Goal: Information Seeking & Learning: Learn about a topic

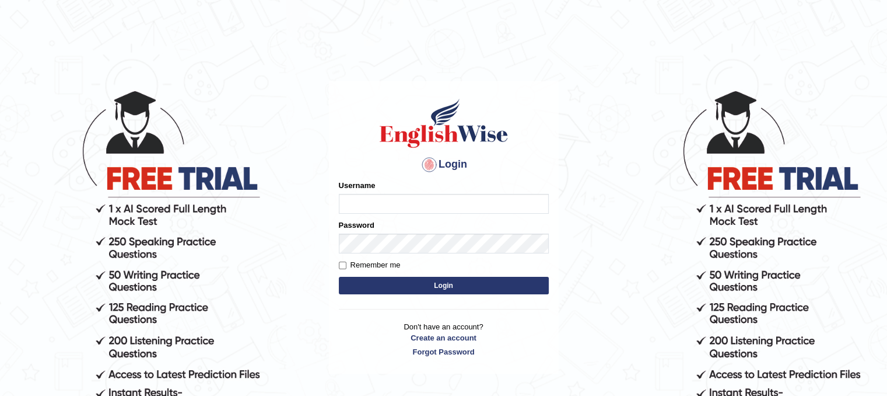
type input "Mannkang"
click at [468, 285] on button "Login" at bounding box center [444, 286] width 210 height 18
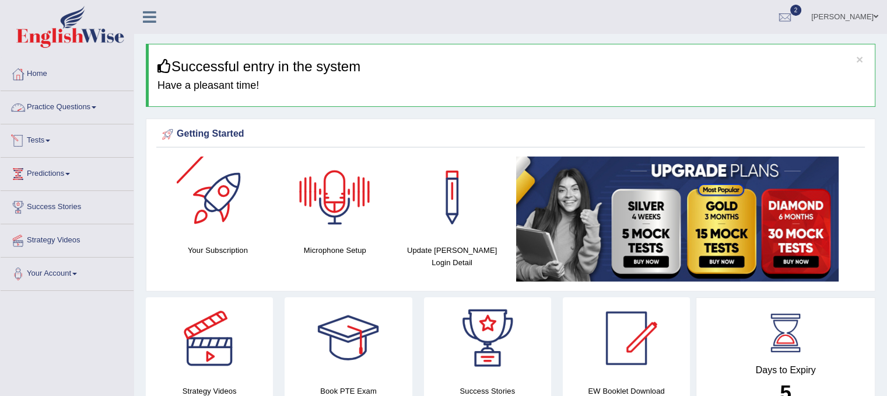
click at [46, 99] on link "Practice Questions" at bounding box center [67, 105] width 133 height 29
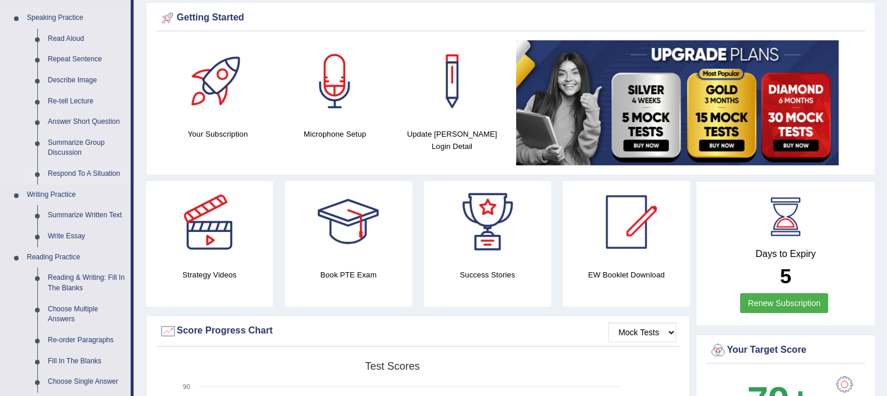
scroll to position [117, 0]
click at [69, 276] on link "Reading & Writing: Fill In The Blanks" at bounding box center [87, 282] width 88 height 31
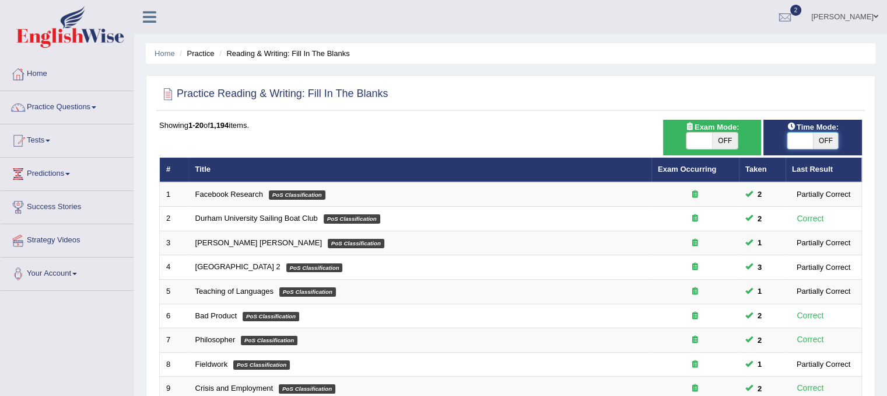
click at [802, 146] on span at bounding box center [801, 140] width 26 height 16
checkbox input "true"
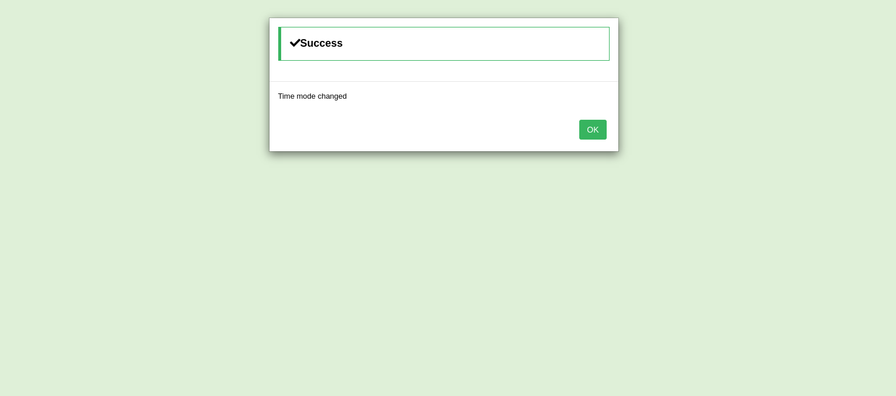
click at [598, 130] on button "OK" at bounding box center [592, 130] width 27 height 20
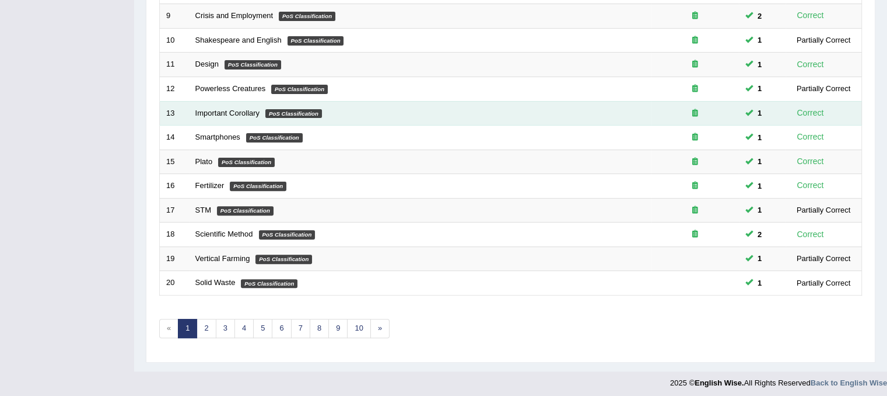
scroll to position [373, 0]
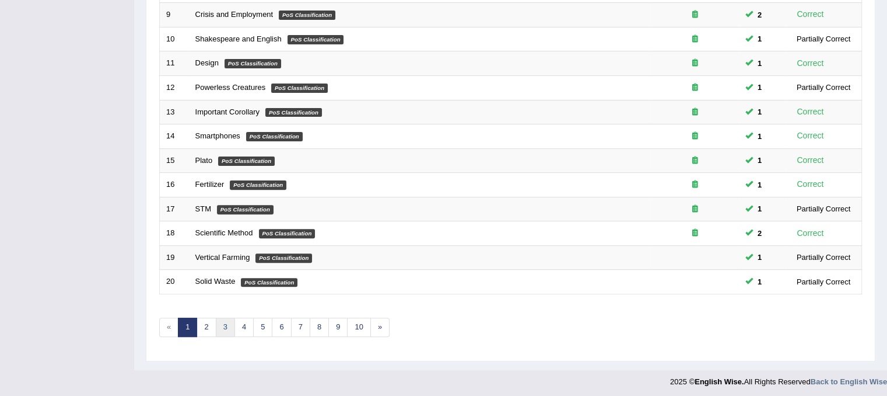
click at [226, 323] on link "3" at bounding box center [225, 326] width 19 height 19
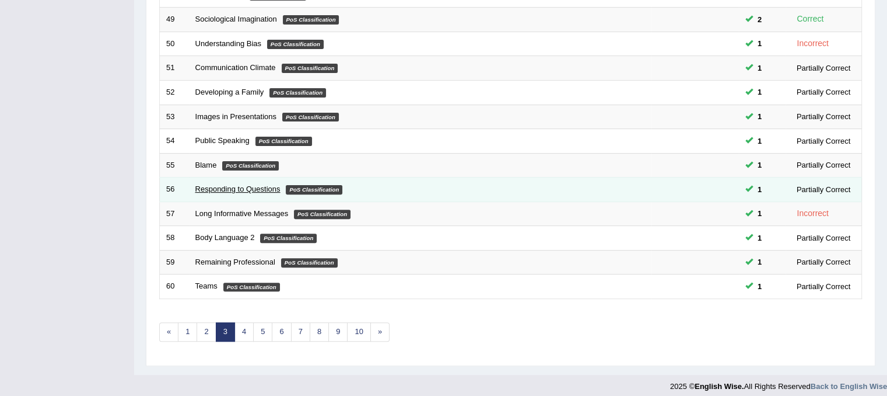
scroll to position [373, 0]
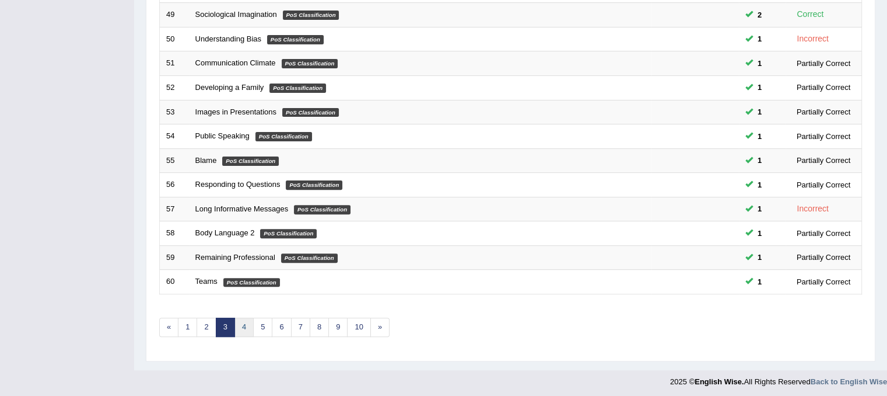
click at [243, 329] on link "4" at bounding box center [244, 326] width 19 height 19
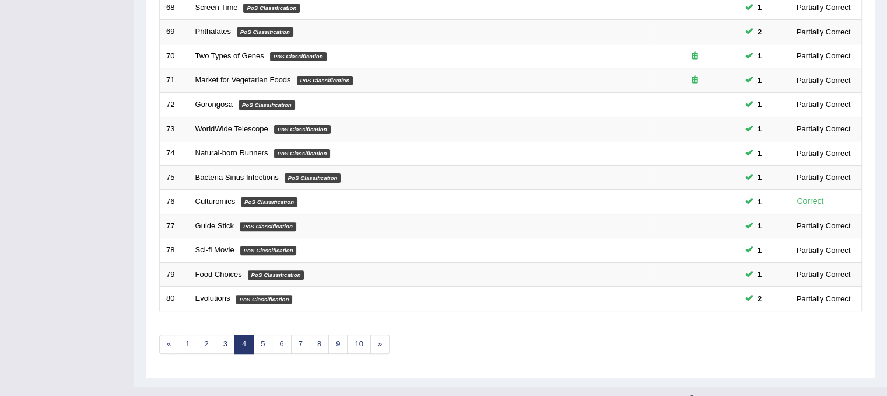
scroll to position [373, 0]
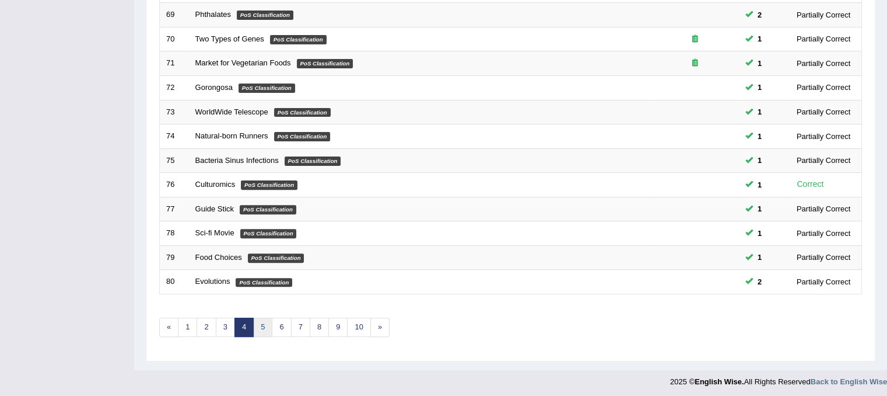
click at [261, 324] on link "5" at bounding box center [262, 326] width 19 height 19
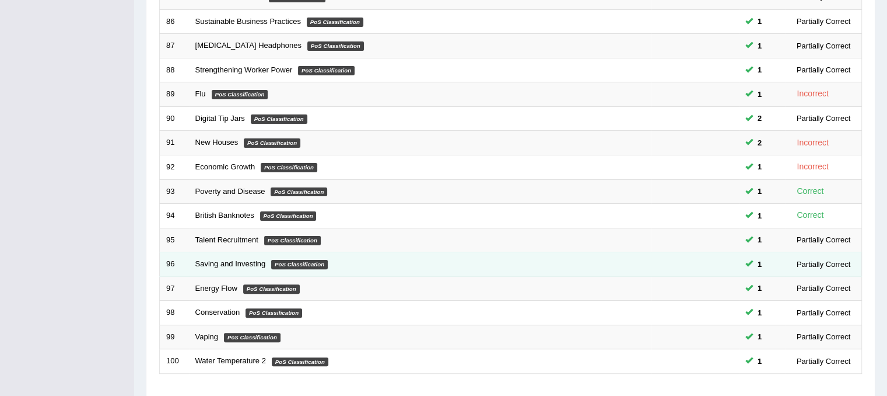
scroll to position [350, 0]
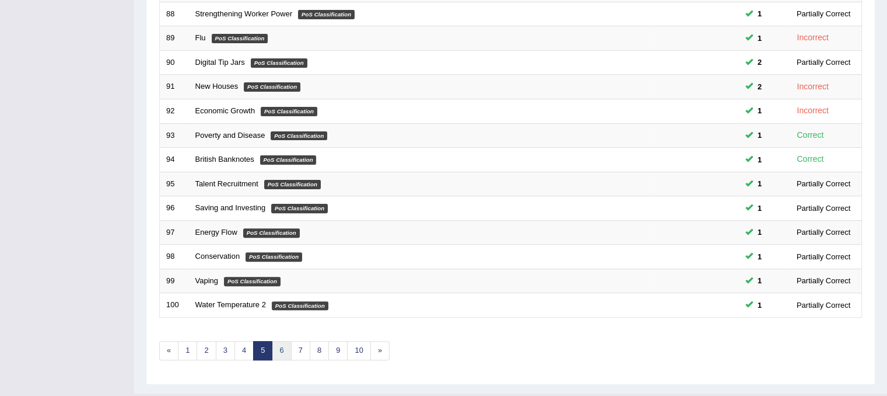
click at [274, 345] on link "6" at bounding box center [281, 350] width 19 height 19
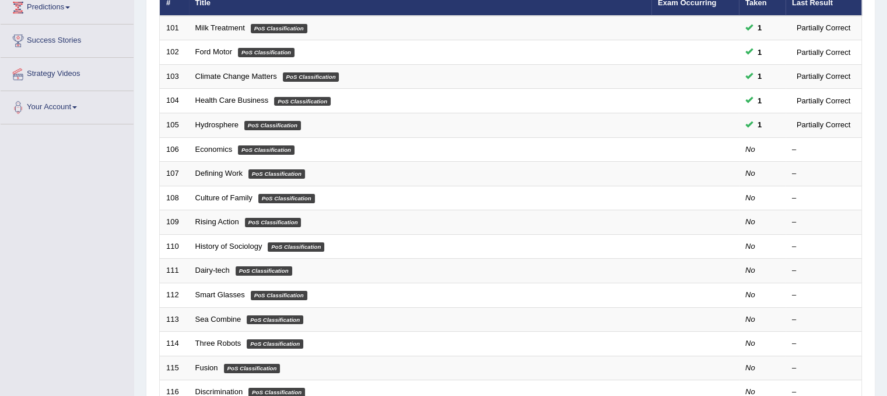
scroll to position [175, 0]
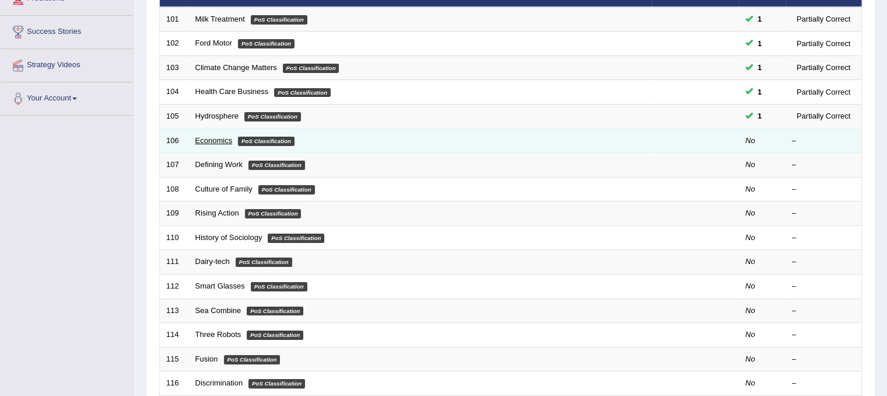
click at [231, 139] on link "Economics" at bounding box center [213, 140] width 37 height 9
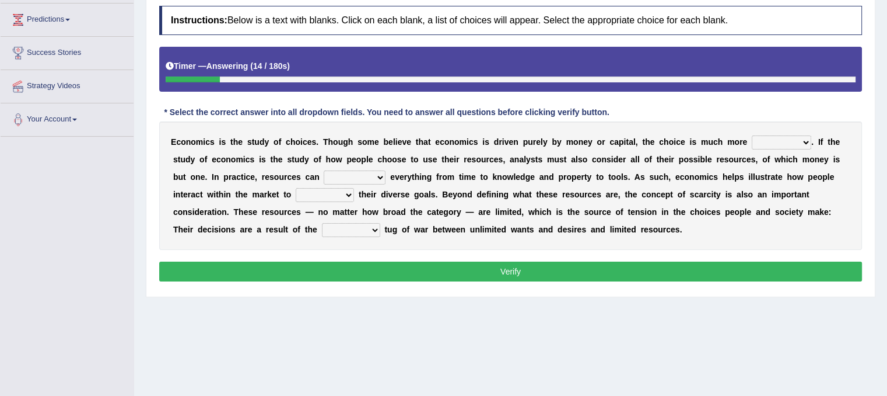
scroll to position [175, 0]
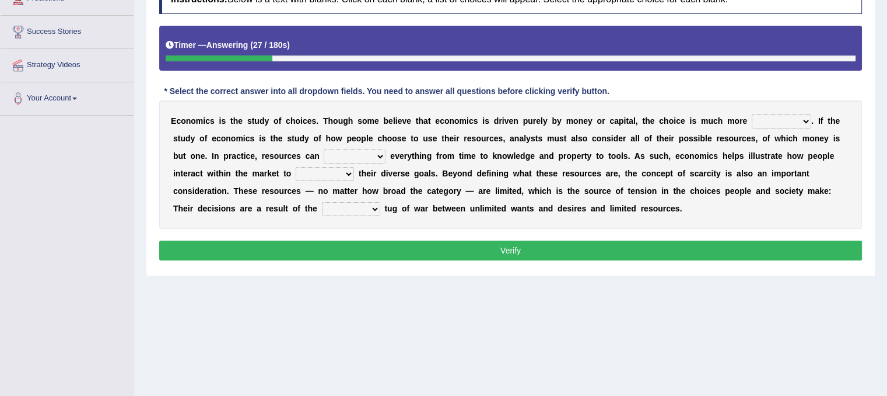
click at [807, 120] on select "discursive permissive expansive expensive" at bounding box center [782, 121] width 60 height 14
select select "expensive"
click at [752, 114] on select "discursive permissive expansive expensive" at bounding box center [782, 121] width 60 height 14
click at [380, 155] on select "trespass surpass debate encompass" at bounding box center [355, 156] width 62 height 14
select select "surpass"
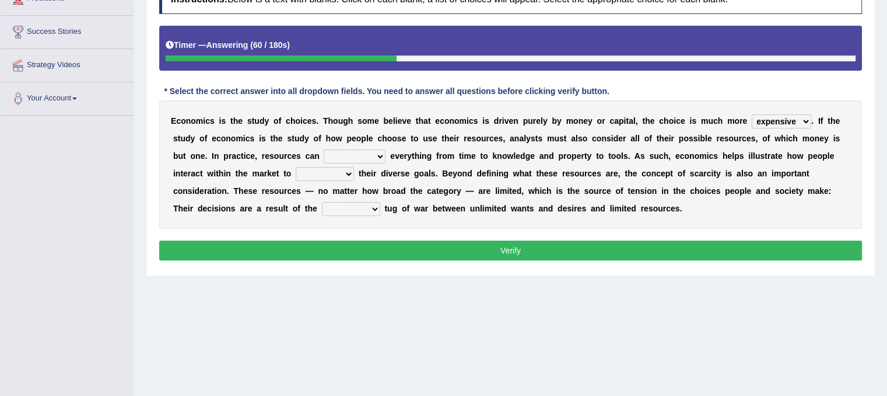
click at [324, 149] on select "trespass surpass debate encompass" at bounding box center [355, 156] width 62 height 14
click at [347, 172] on select "idolize realize utilize finalize" at bounding box center [325, 174] width 58 height 14
select select "idolize"
click at [296, 167] on select "idolize realize utilize finalize" at bounding box center [325, 174] width 58 height 14
click at [345, 171] on select "idolize realize utilize finalize" at bounding box center [325, 174] width 58 height 14
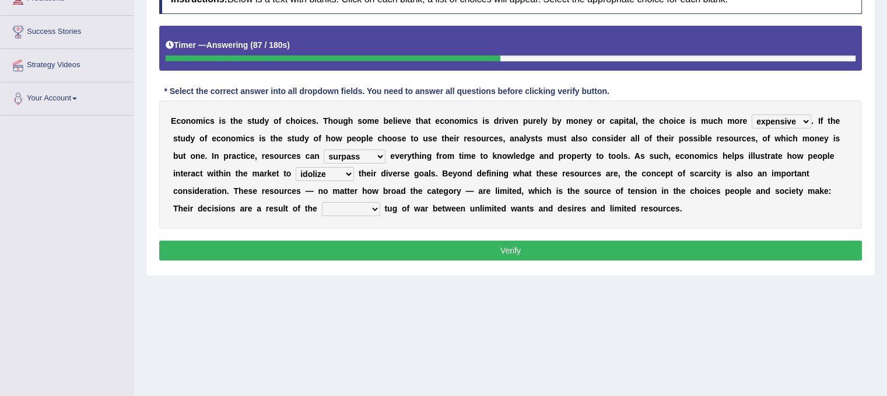
click at [386, 172] on b "i" at bounding box center [387, 173] width 2 height 9
click at [372, 204] on select "resonant extant blatant constant" at bounding box center [351, 209] width 58 height 14
select select "constant"
click at [322, 202] on select "resonant extant blatant constant" at bounding box center [351, 209] width 58 height 14
click at [347, 244] on button "Verify" at bounding box center [510, 250] width 703 height 20
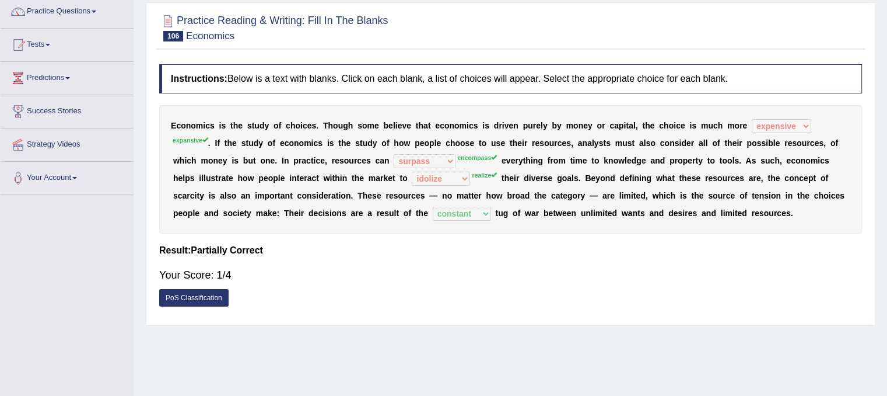
scroll to position [58, 0]
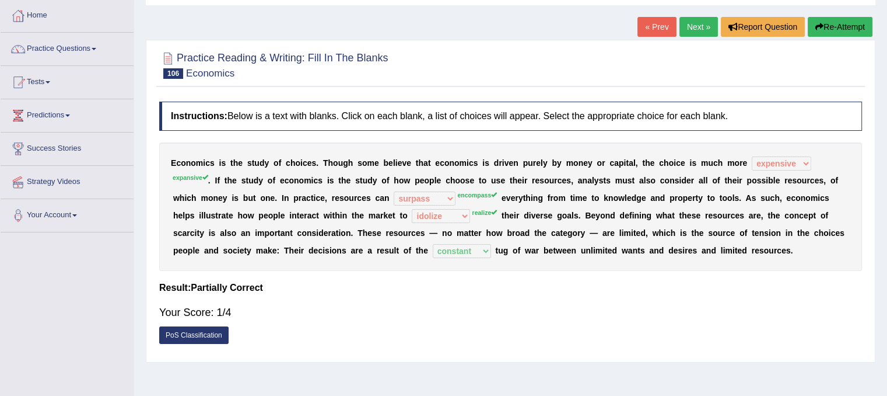
click at [700, 32] on link "Next »" at bounding box center [699, 27] width 39 height 20
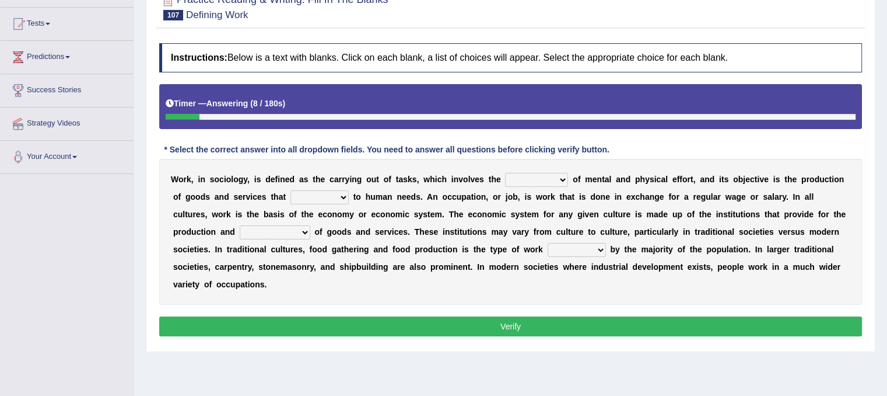
click at [560, 178] on select "conjecture apiculture posture expenditure" at bounding box center [536, 180] width 63 height 14
select select "posture"
click at [505, 173] on select "conjecture apiculture posture expenditure" at bounding box center [536, 180] width 63 height 14
click at [344, 194] on select "add design relate cater" at bounding box center [320, 197] width 58 height 14
select select "design"
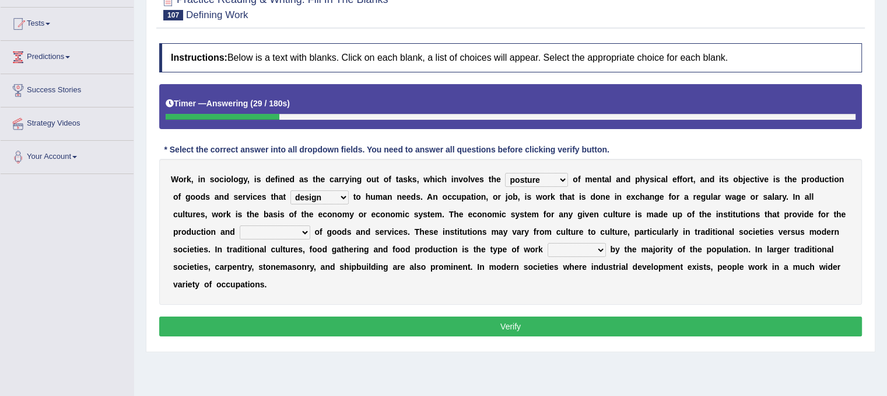
click at [291, 190] on select "add design relate cater" at bounding box center [320, 197] width 58 height 14
click at [305, 232] on select "figuration distribution consumption disintegration" at bounding box center [275, 232] width 71 height 14
select select "distribution"
click at [240, 225] on select "figuration distribution consumption disintegration" at bounding box center [275, 232] width 71 height 14
click at [305, 227] on select "figuration distribution consumption disintegration" at bounding box center [275, 232] width 71 height 14
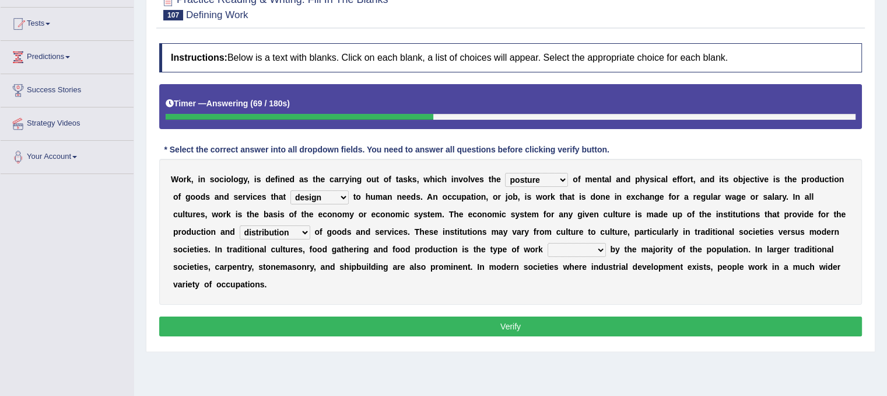
click at [329, 239] on div "W o r k , i n s o c i o l o g y , i s d e f i n e d a s t h e c a r r y i n g o…" at bounding box center [510, 232] width 703 height 146
click at [597, 247] on select "canopied built occupied simplified" at bounding box center [577, 250] width 58 height 14
select select "occupied"
click at [548, 243] on select "canopied built occupied simplified" at bounding box center [577, 250] width 58 height 14
click at [625, 321] on button "Verify" at bounding box center [510, 326] width 703 height 20
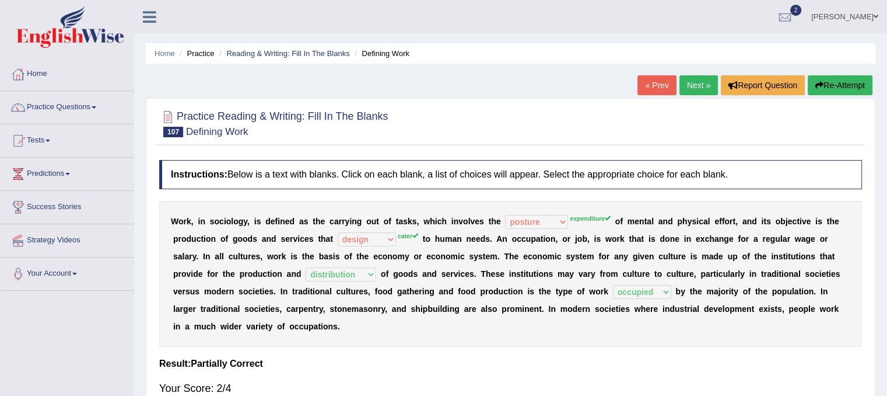
click at [703, 88] on link "Next »" at bounding box center [699, 85] width 39 height 20
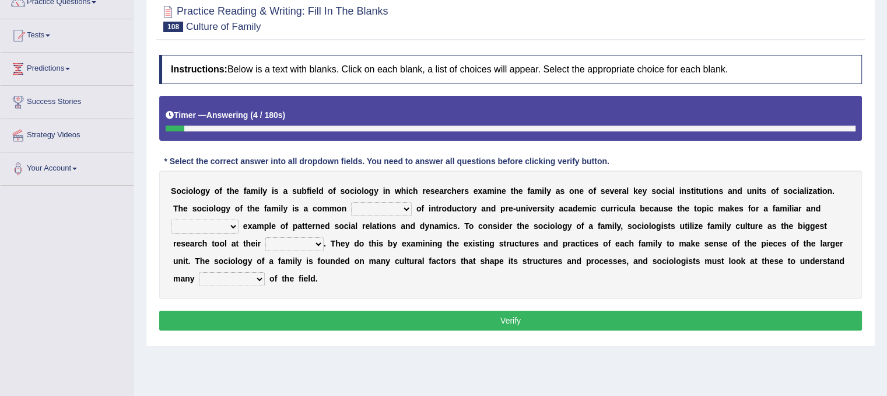
scroll to position [117, 0]
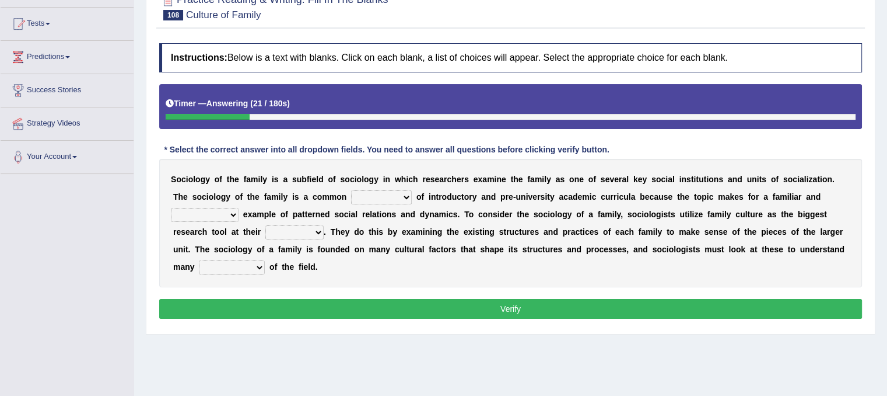
click at [402, 196] on select "component eminent opponent continent" at bounding box center [381, 197] width 61 height 14
select select "component"
click at [351, 190] on select "component eminent opponent continent" at bounding box center [381, 197] width 61 height 14
click at [234, 213] on select "ineffective introspective illustrative inoperative" at bounding box center [205, 215] width 68 height 14
select select "illustrative"
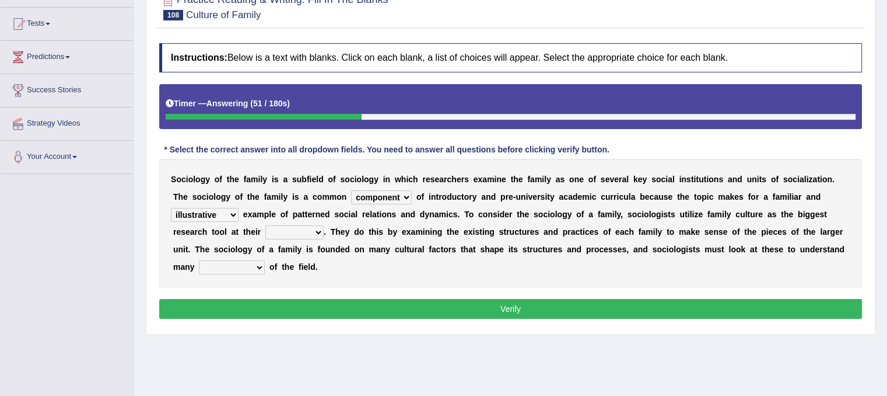
click at [171, 208] on select "ineffective introspective illustrative inoperative" at bounding box center [205, 215] width 68 height 14
click at [316, 228] on select "disposal proposal rehearsal refusal" at bounding box center [294, 232] width 58 height 14
select select "proposal"
click at [265, 225] on select "disposal proposal rehearsal refusal" at bounding box center [294, 232] width 58 height 14
click at [261, 266] on select "refusal frailties amenities complexities" at bounding box center [232, 267] width 66 height 14
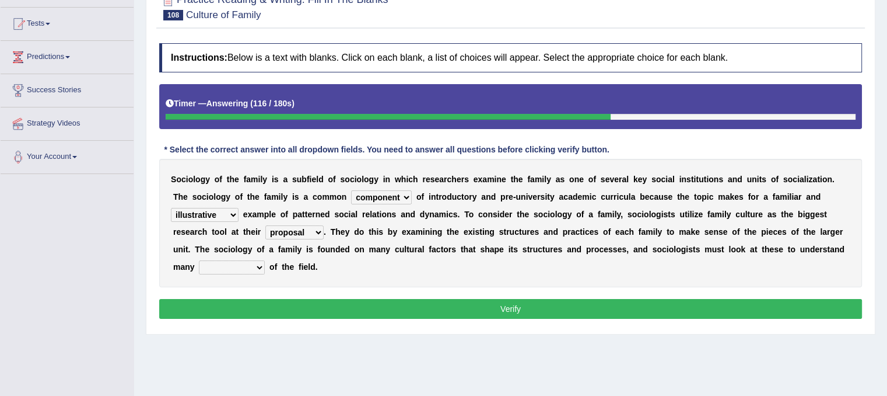
select select "amenities"
click at [199, 260] on select "refusal frailties amenities complexities" at bounding box center [232, 267] width 66 height 14
click at [318, 306] on button "Verify" at bounding box center [510, 309] width 703 height 20
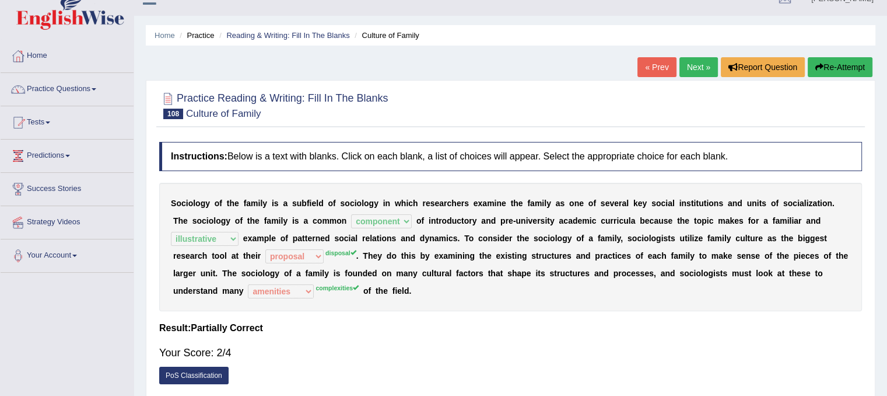
scroll to position [0, 0]
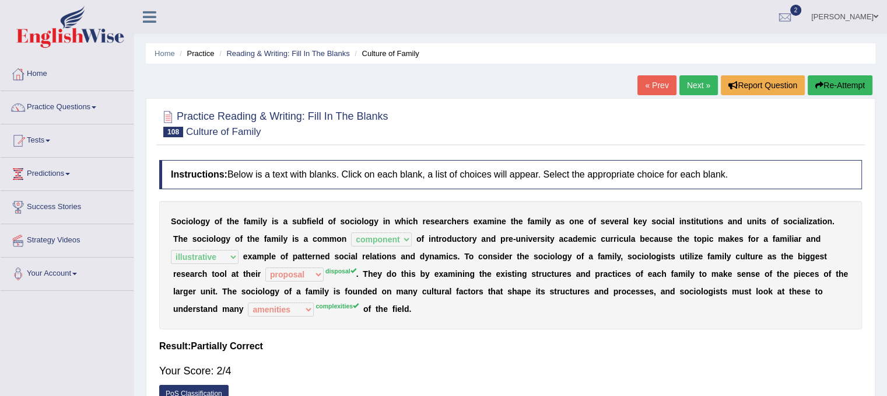
click at [701, 87] on link "Next »" at bounding box center [699, 85] width 39 height 20
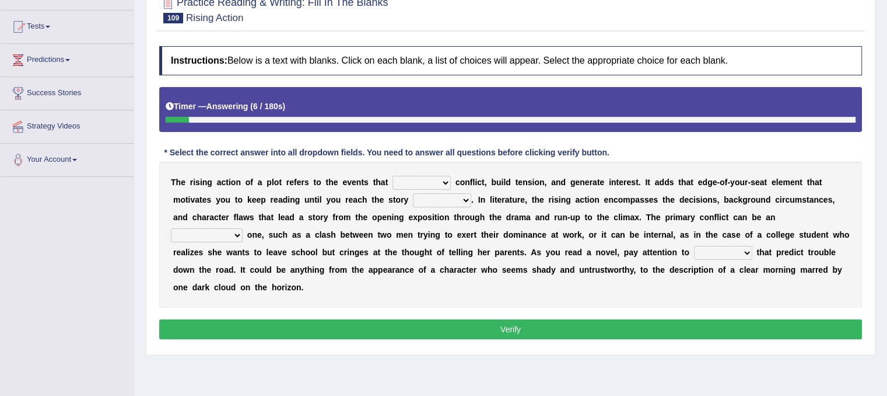
scroll to position [117, 0]
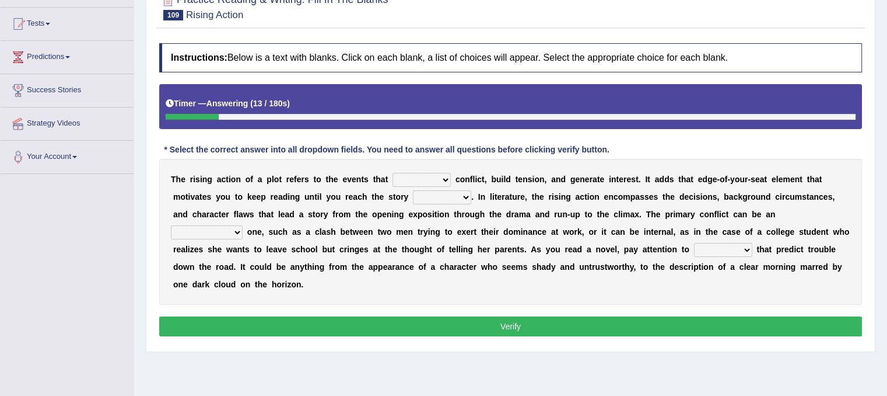
click at [450, 181] on select "provoke invoke revoke convoke" at bounding box center [422, 180] width 58 height 14
select select "provoke"
click at [393, 173] on select "provoke invoke revoke convoke" at bounding box center [422, 180] width 58 height 14
click at [466, 194] on select "element line flow climax" at bounding box center [442, 197] width 58 height 14
click at [413, 190] on select "element line flow climax" at bounding box center [442, 197] width 58 height 14
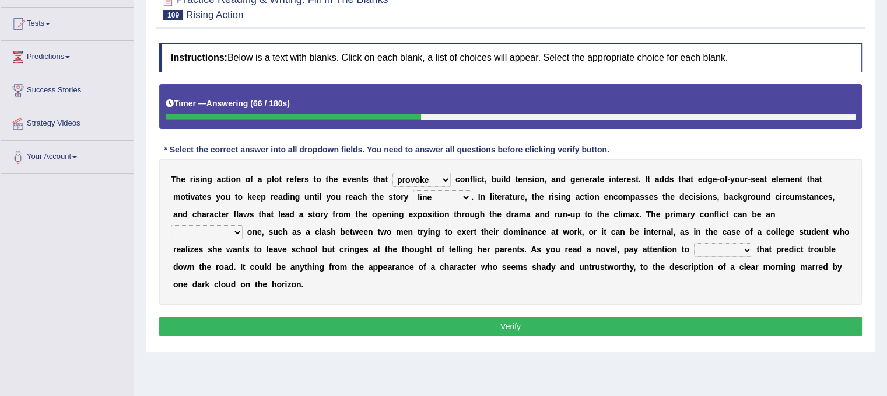
click at [465, 194] on select "element line flow climax" at bounding box center [442, 197] width 58 height 14
select select "climax"
click at [413, 190] on select "element line flow climax" at bounding box center [442, 197] width 58 height 14
click at [238, 229] on select "conditional external compositional functional" at bounding box center [207, 232] width 72 height 14
select select "external"
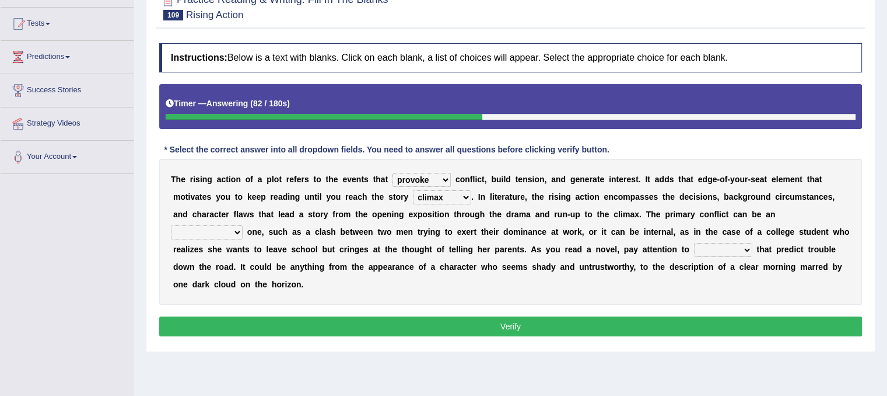
click at [171, 225] on select "conditional external compositional functional" at bounding box center [207, 232] width 72 height 14
click at [749, 247] on select "features glues clues traits" at bounding box center [723, 250] width 58 height 14
click at [694, 243] on select "features glues clues traits" at bounding box center [723, 250] width 58 height 14
click at [738, 247] on select "features glues clues traits" at bounding box center [723, 250] width 58 height 14
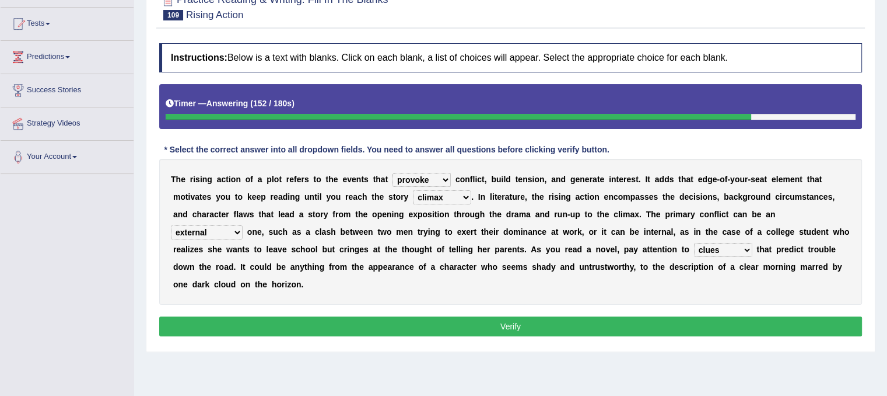
click at [694, 243] on select "features glues clues traits" at bounding box center [723, 250] width 58 height 14
click at [747, 249] on select "features glues clues traits" at bounding box center [723, 250] width 58 height 14
select select "traits"
click at [694, 243] on select "features glues clues traits" at bounding box center [723, 250] width 58 height 14
click at [711, 325] on button "Verify" at bounding box center [510, 326] width 703 height 20
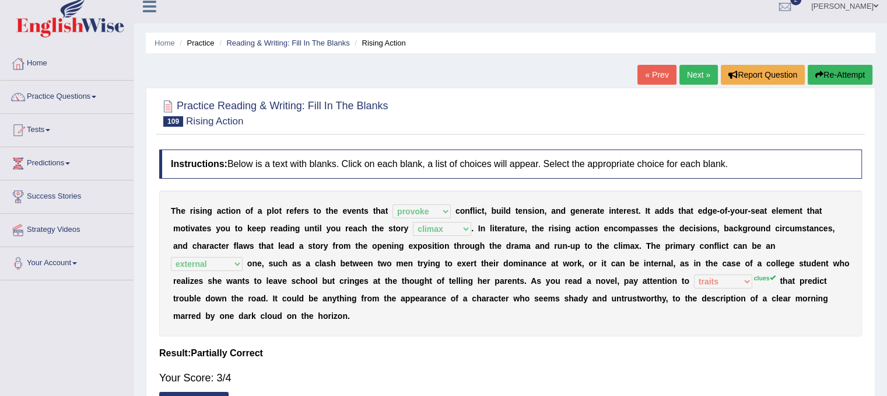
scroll to position [0, 0]
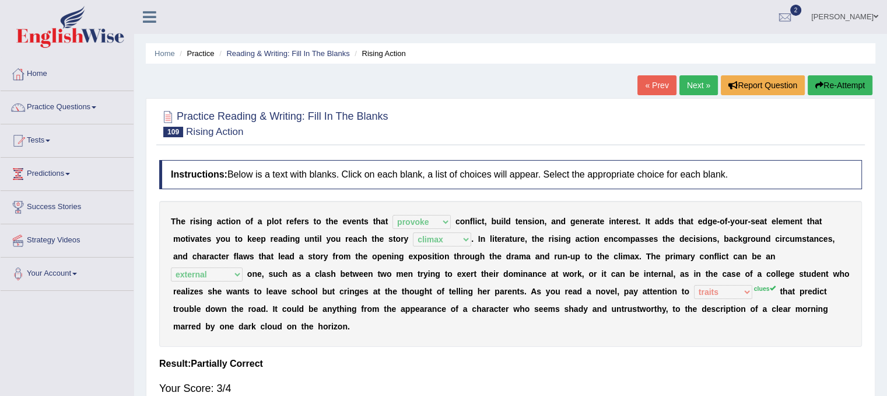
click at [698, 83] on link "Next »" at bounding box center [699, 85] width 39 height 20
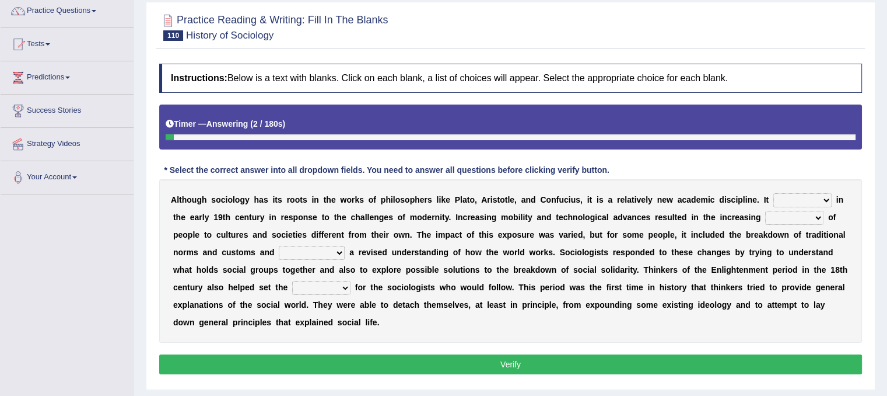
scroll to position [117, 0]
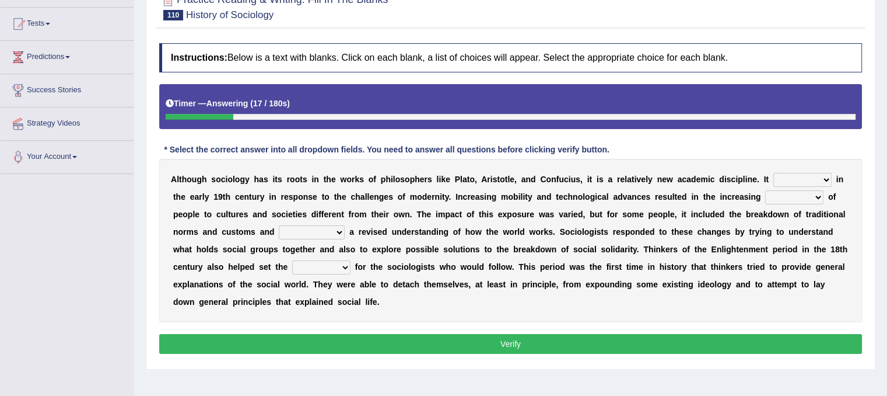
click at [829, 177] on select "emerged traversed survived invented" at bounding box center [803, 180] width 58 height 14
click at [774, 173] on select "emerged traversed survived invented" at bounding box center [803, 180] width 58 height 14
click at [824, 174] on select "emerged traversed survived invented" at bounding box center [803, 180] width 58 height 14
select select "invented"
click at [774, 173] on select "emerged traversed survived invented" at bounding box center [803, 180] width 58 height 14
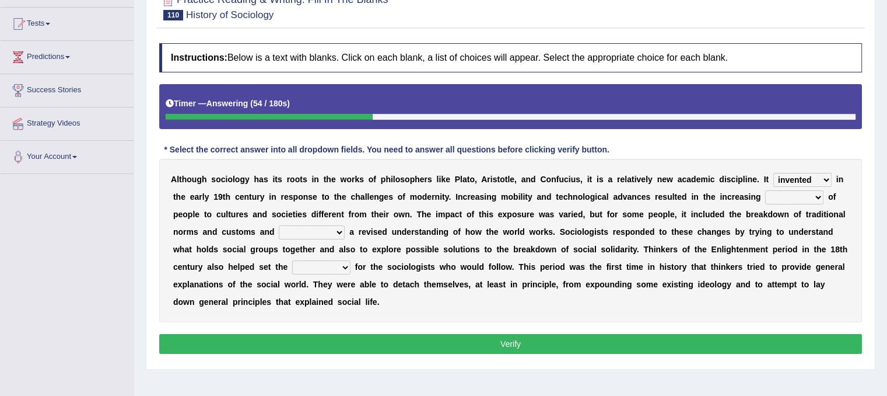
click at [817, 196] on select "embrasure closure enclosure exposure" at bounding box center [795, 197] width 58 height 14
click at [766, 190] on select "embrasure closure enclosure exposure" at bounding box center [795, 197] width 58 height 14
click at [817, 194] on select "embrasure closure enclosure exposure" at bounding box center [795, 197] width 58 height 14
select select "exposure"
click at [766, 190] on select "embrasure closure enclosure exposure" at bounding box center [795, 197] width 58 height 14
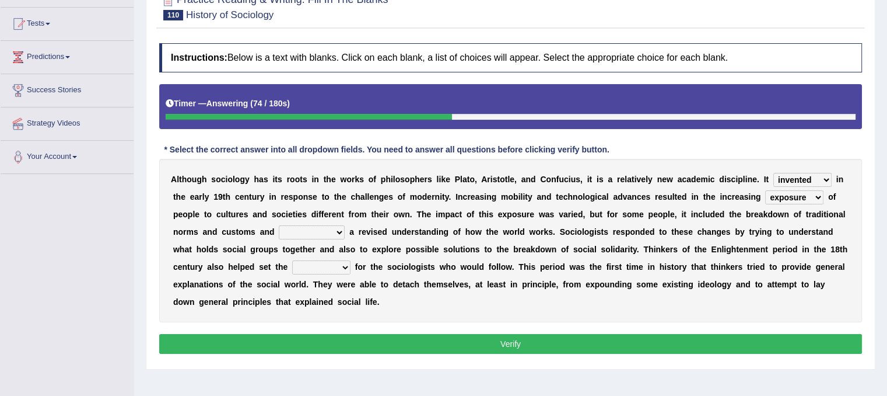
click at [345, 229] on b at bounding box center [347, 231] width 5 height 9
click at [338, 229] on select "unwarranted transplanted warranted implanted" at bounding box center [312, 232] width 66 height 14
select select "warranted"
click at [279, 225] on select "unwarranted transplanted warranted implanted" at bounding box center [312, 232] width 66 height 14
click at [344, 265] on select "rule standard tone stage" at bounding box center [321, 267] width 58 height 14
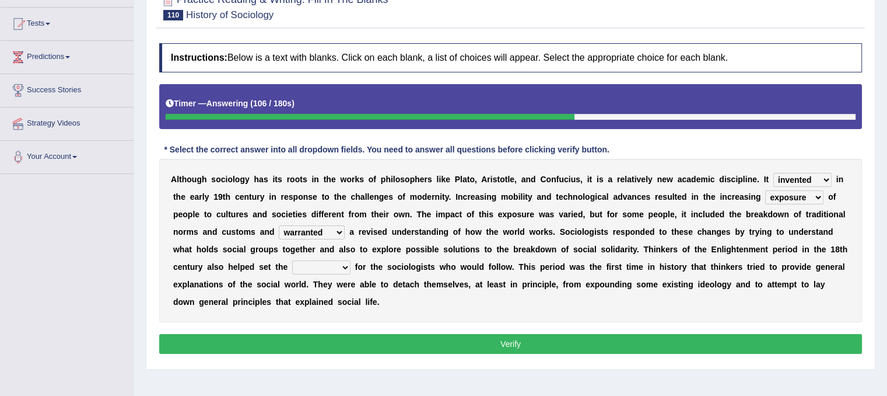
select select "rule"
click at [292, 260] on select "rule standard tone stage" at bounding box center [321, 267] width 58 height 14
click at [521, 341] on button "Verify" at bounding box center [510, 344] width 703 height 20
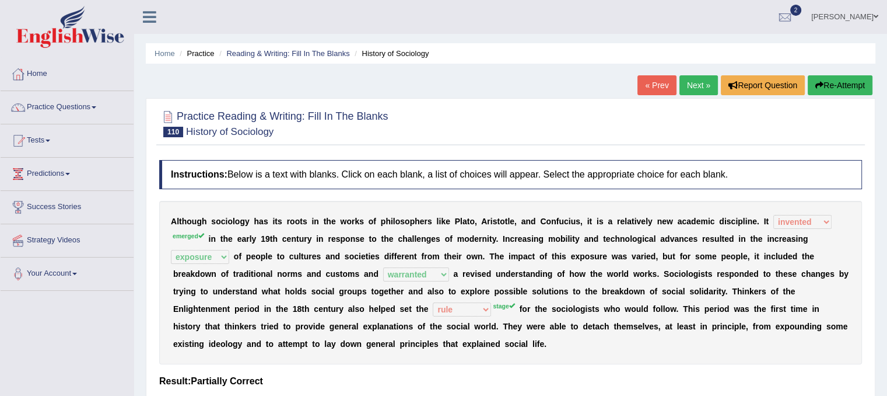
scroll to position [0, 0]
click at [693, 85] on link "Next »" at bounding box center [699, 85] width 39 height 20
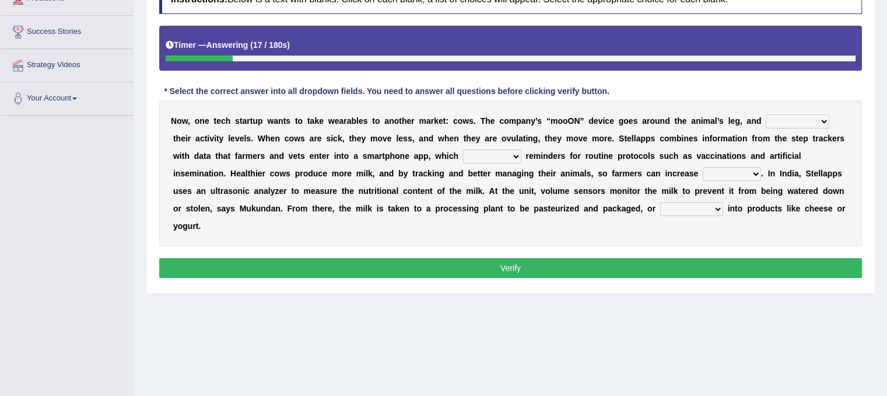
click at [822, 123] on select "stabilizes tracks polls overwhelms" at bounding box center [798, 121] width 64 height 14
select select "tracks"
click at [766, 114] on select "stabilizes tracks polls overwhelms" at bounding box center [798, 121] width 64 height 14
click at [514, 153] on select "argues imbues issues retrieves" at bounding box center [492, 156] width 58 height 14
select select "retrieves"
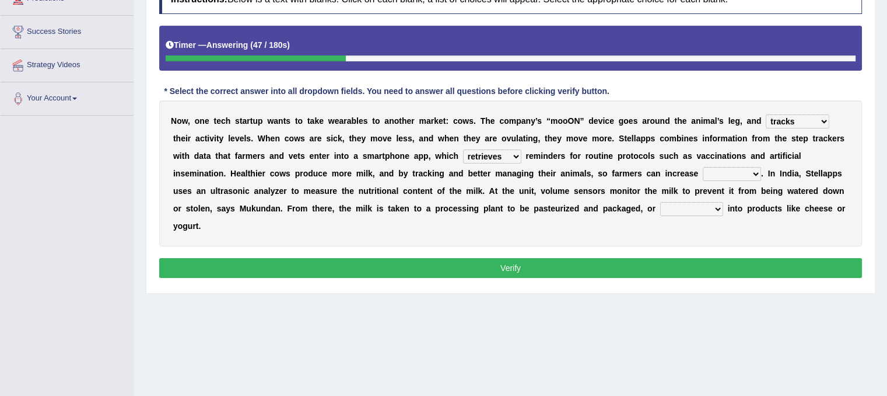
click at [463, 149] on select "argues imbues issues retrieves" at bounding box center [492, 156] width 58 height 14
click at [757, 170] on select "fields infields yields heralds" at bounding box center [732, 174] width 58 height 14
select select "fields"
click at [703, 167] on select "fields infields yields heralds" at bounding box center [732, 174] width 58 height 14
click at [713, 205] on select "contracted converted combated constrained" at bounding box center [692, 209] width 63 height 14
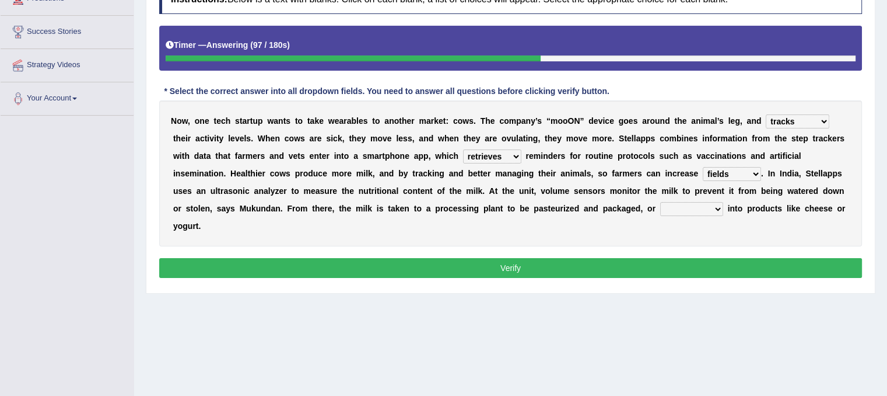
select select "converted"
click at [661, 202] on select "contracted converted combated constrained" at bounding box center [692, 209] width 63 height 14
click at [625, 270] on button "Verify" at bounding box center [510, 268] width 703 height 20
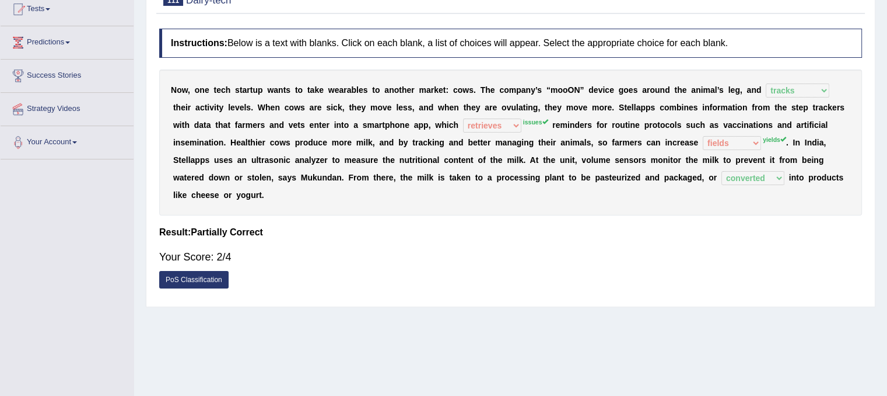
scroll to position [58, 0]
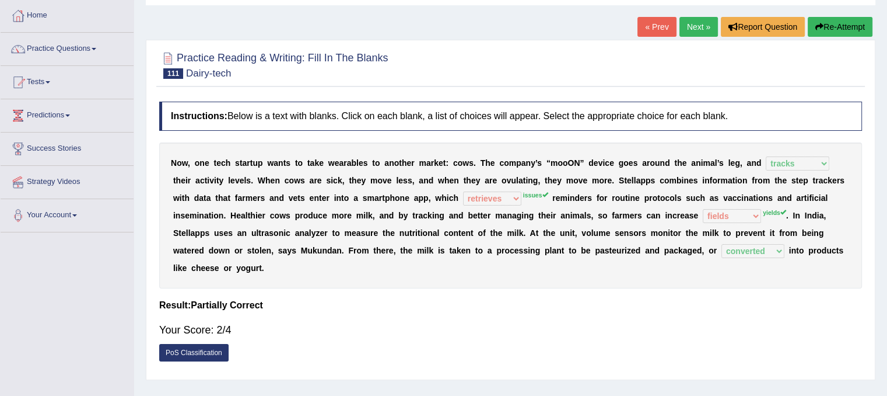
click at [680, 27] on link "Next »" at bounding box center [699, 27] width 39 height 20
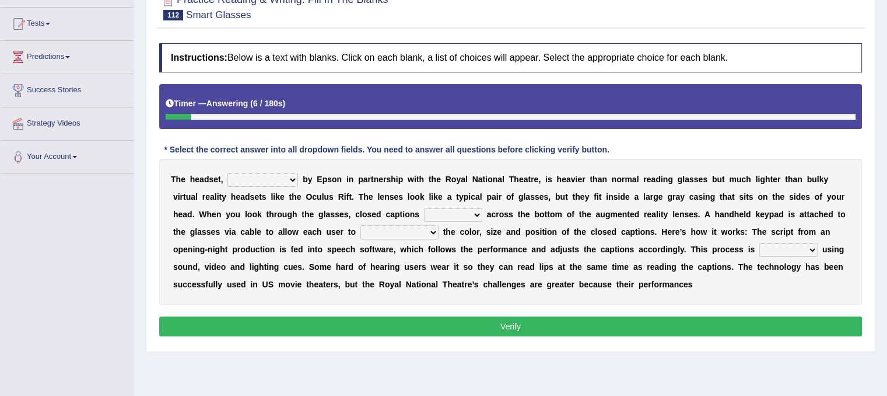
click at [293, 177] on select "expended suspended manufactured criticized" at bounding box center [263, 180] width 71 height 14
select select "manufactured"
click at [228, 173] on select "expended suspended manufactured criticized" at bounding box center [263, 180] width 71 height 14
click at [483, 213] on b at bounding box center [485, 213] width 5 height 9
click at [476, 214] on select "process scroll come project" at bounding box center [453, 215] width 58 height 14
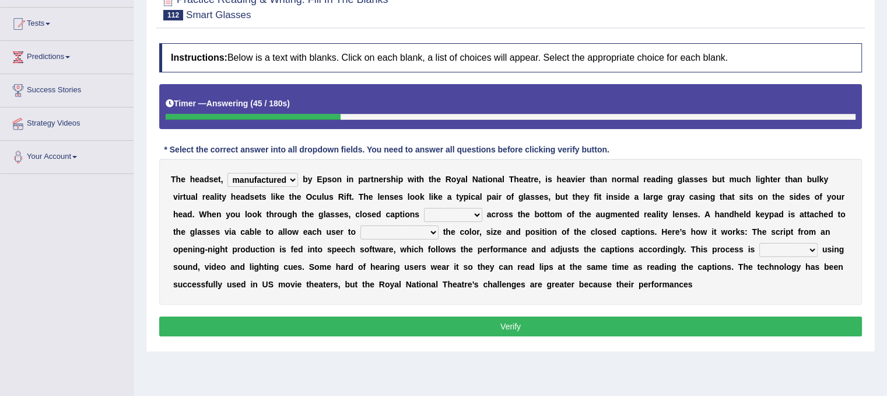
select select "come"
click at [424, 208] on select "process scroll come project" at bounding box center [453, 215] width 58 height 14
click at [432, 232] on select "capitalize particularize customize conventionalize" at bounding box center [400, 232] width 78 height 14
select select "customize"
click at [361, 225] on select "capitalize particularize customize conventionalize" at bounding box center [400, 232] width 78 height 14
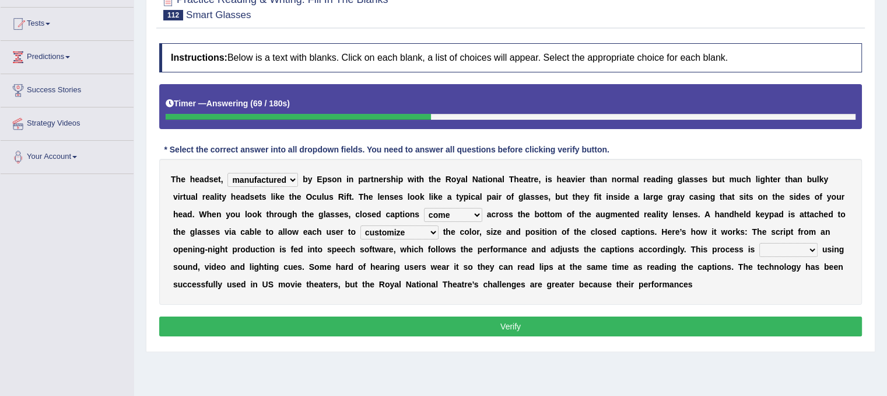
click at [809, 246] on select "confined denied refined defined" at bounding box center [789, 250] width 58 height 14
select select "defined"
click at [760, 243] on select "confined denied refined defined" at bounding box center [789, 250] width 58 height 14
drag, startPoint x: 428, startPoint y: 321, endPoint x: 436, endPoint y: 322, distance: 8.2
click at [429, 322] on button "Verify" at bounding box center [510, 326] width 703 height 20
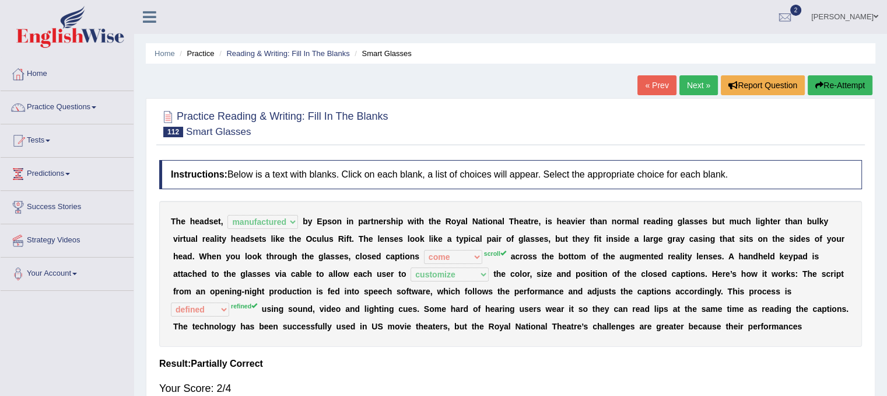
click at [700, 86] on link "Next »" at bounding box center [699, 85] width 39 height 20
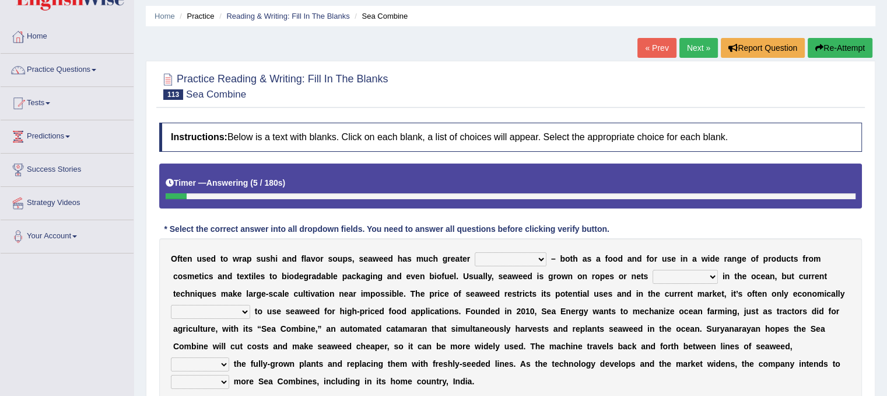
scroll to position [58, 0]
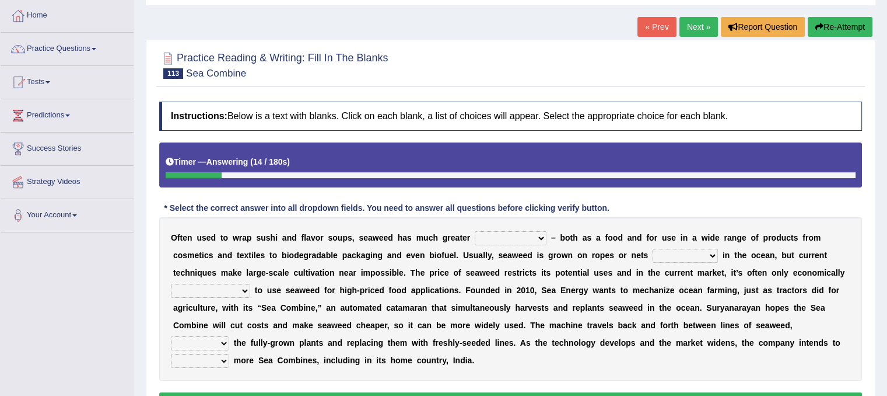
click at [540, 235] on select "spatial consequential initial potential" at bounding box center [511, 238] width 72 height 14
select select "potential"
click at [475, 231] on select "spatial consequential initial potential" at bounding box center [511, 238] width 72 height 14
click at [712, 252] on select "purchased suspended transcended amended" at bounding box center [685, 256] width 65 height 14
select select "transcended"
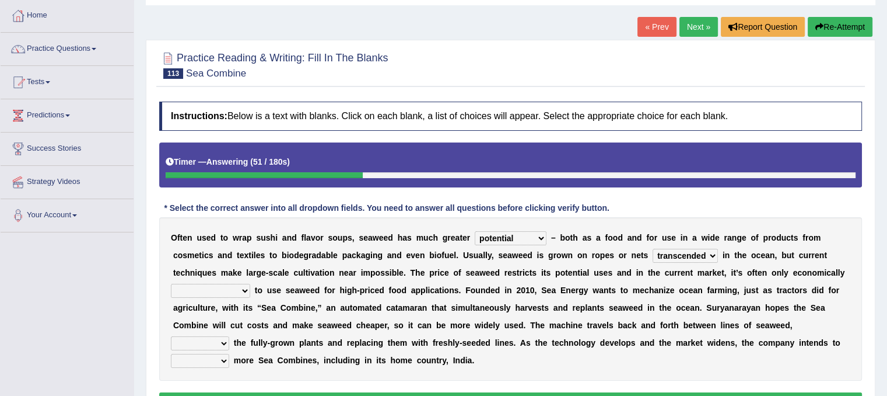
click at [653, 249] on select "purchased suspended transcended amended" at bounding box center [685, 256] width 65 height 14
click at [250, 295] on div "O f t e n u s e d t o w r a p s u s h i a n d f l a v o r s o u p s , s e a w e…" at bounding box center [510, 298] width 703 height 163
click at [245, 285] on select "convertible predictable comprehensible viable" at bounding box center [210, 291] width 79 height 14
select select "predictable"
click at [171, 284] on select "convertible predictable comprehensible viable" at bounding box center [210, 291] width 79 height 14
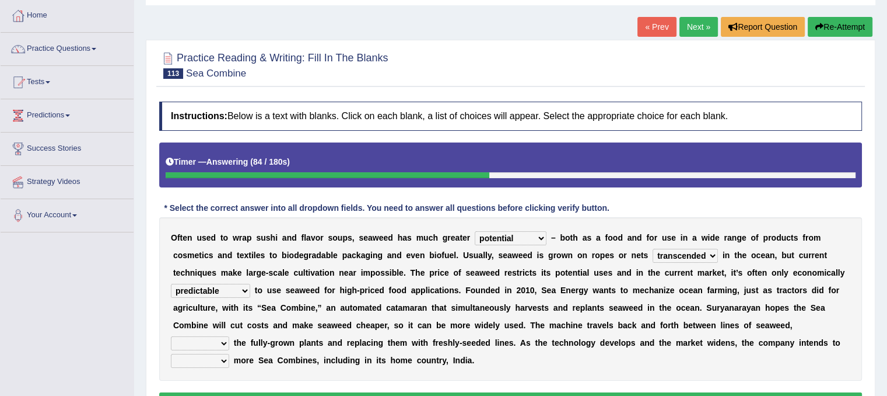
scroll to position [117, 0]
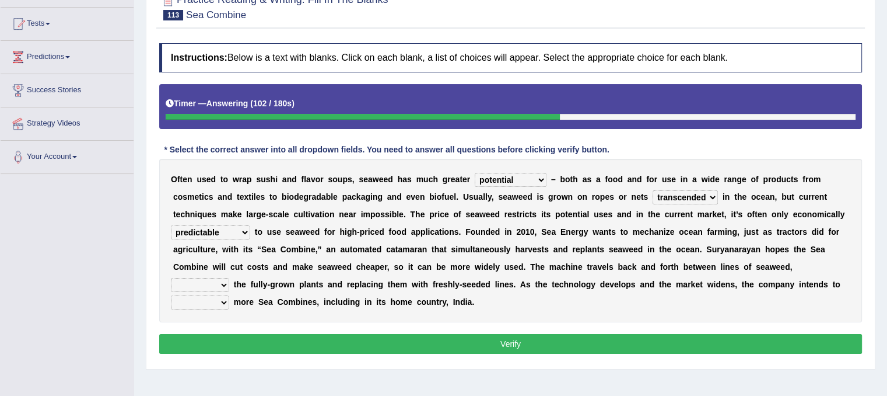
click at [222, 281] on select "planting disposing harvesting seeding" at bounding box center [200, 285] width 58 height 14
select select "harvesting"
click at [171, 278] on select "planting disposing harvesting seeding" at bounding box center [200, 285] width 58 height 14
click at [225, 281] on select "planting disposing harvesting seeding" at bounding box center [200, 285] width 58 height 14
click at [339, 312] on div "O f t e n u s e d t o w r a p s u s h i a n d f l a v o r s o u p s , s e a w e…" at bounding box center [510, 240] width 703 height 163
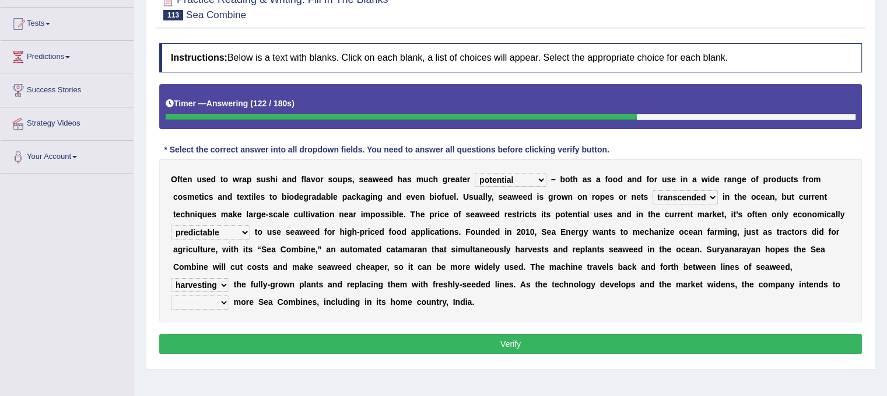
click at [224, 299] on select "replace employ deploy recycle" at bounding box center [200, 302] width 58 height 14
select select "employ"
click at [171, 295] on select "replace employ deploy recycle" at bounding box center [200, 302] width 58 height 14
click at [228, 340] on button "Verify" at bounding box center [510, 344] width 703 height 20
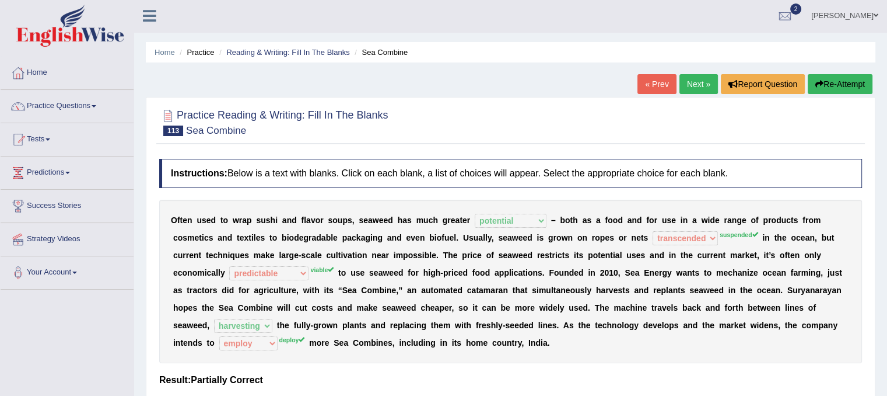
scroll to position [0, 0]
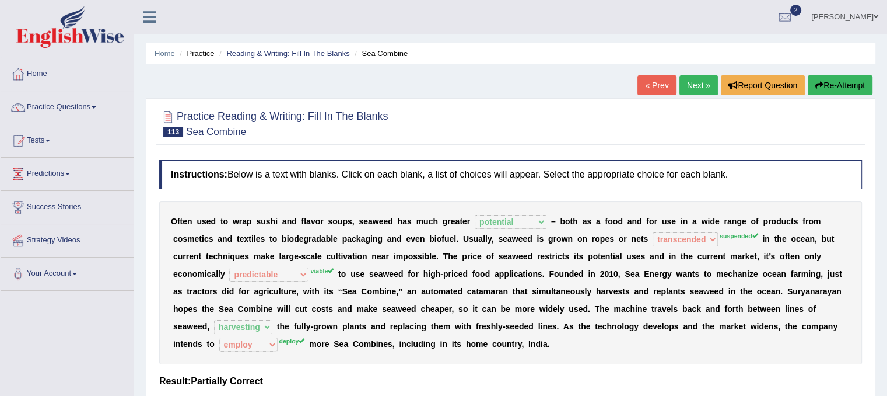
click at [697, 92] on link "Next »" at bounding box center [699, 85] width 39 height 20
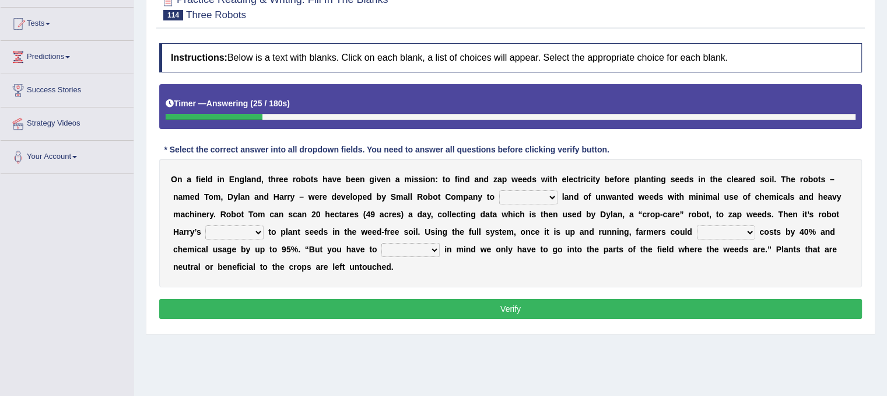
click at [553, 196] on select "rid [PERSON_NAME] cultivate" at bounding box center [528, 197] width 58 height 14
select select "cultivate"
click at [499, 190] on select "rid [PERSON_NAME] cultivate" at bounding box center [528, 197] width 58 height 14
click at [257, 229] on select "turn field luck homeland" at bounding box center [234, 232] width 58 height 14
select select "turn"
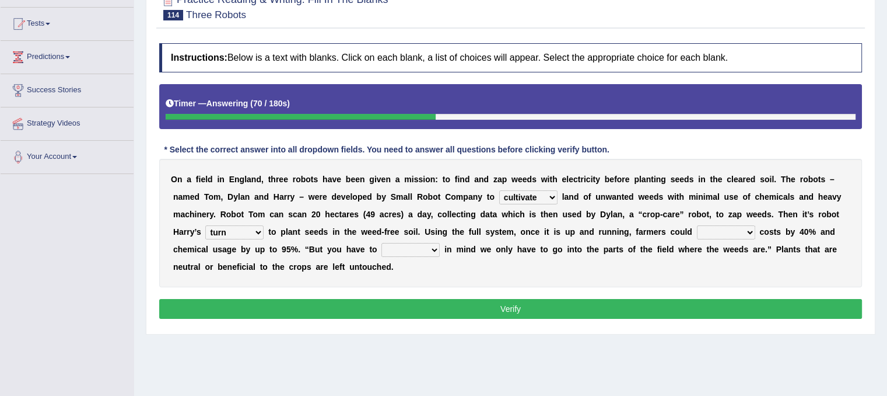
click at [205, 225] on select "turn field luck homeland" at bounding box center [234, 232] width 58 height 14
click at [754, 231] on select "reduce deduce distribute Increase" at bounding box center [726, 232] width 58 height 14
click at [697, 225] on select "reduce deduce distribute Increase" at bounding box center [726, 232] width 58 height 14
click at [750, 232] on select "reduce deduce distribute Increase" at bounding box center [726, 232] width 58 height 14
select select "distribute"
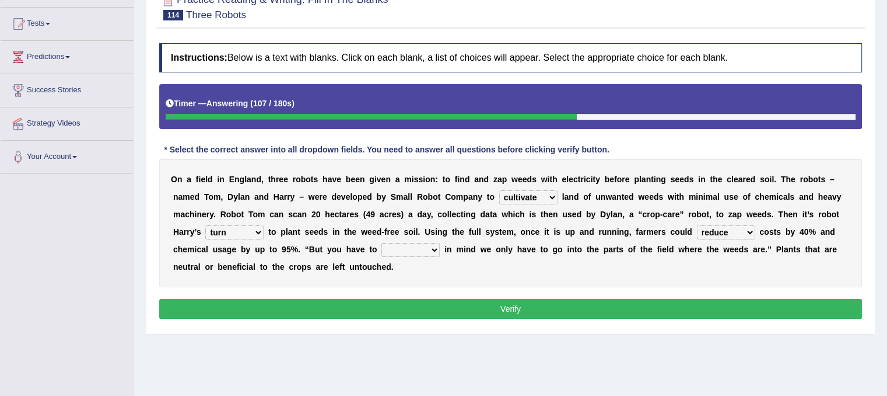
click at [697, 225] on select "reduce deduce distribute Increase" at bounding box center [726, 232] width 58 height 14
click at [432, 248] on select "bear catch flee bend" at bounding box center [411, 250] width 58 height 14
select select "flee"
click at [382, 243] on select "bear catch flee bend" at bounding box center [411, 250] width 58 height 14
click at [432, 303] on button "Verify" at bounding box center [510, 309] width 703 height 20
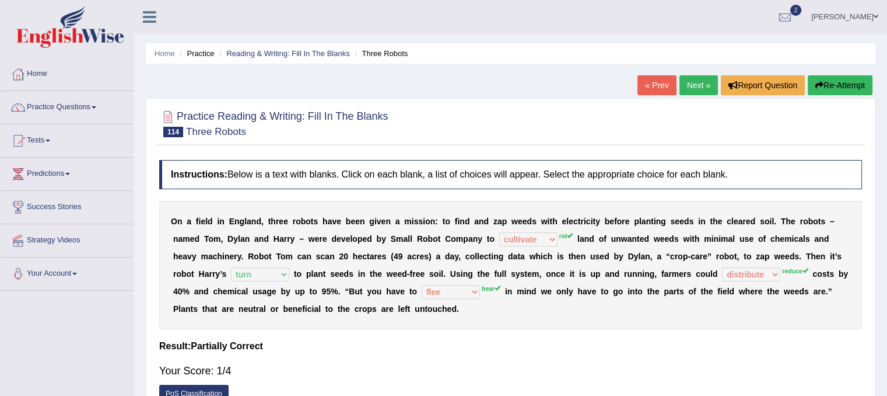
click at [815, 79] on button "Re-Attempt" at bounding box center [840, 85] width 65 height 20
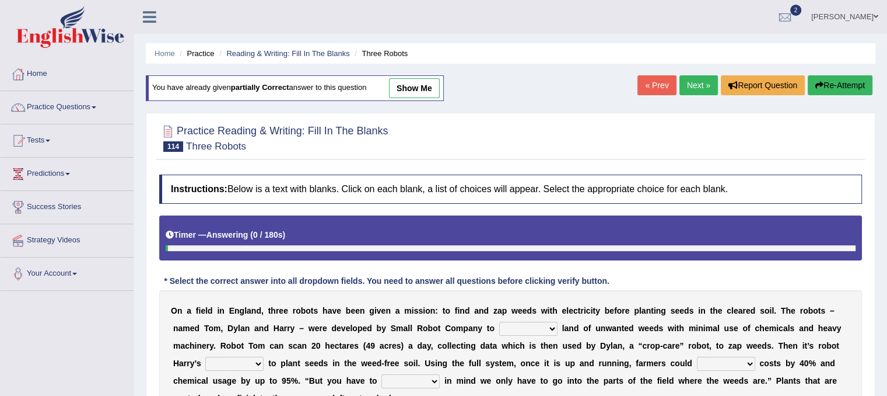
click at [537, 325] on select "rid [PERSON_NAME] cultivate" at bounding box center [528, 328] width 58 height 14
select select "rid"
click at [499, 321] on select "rid [PERSON_NAME] cultivate" at bounding box center [528, 328] width 58 height 14
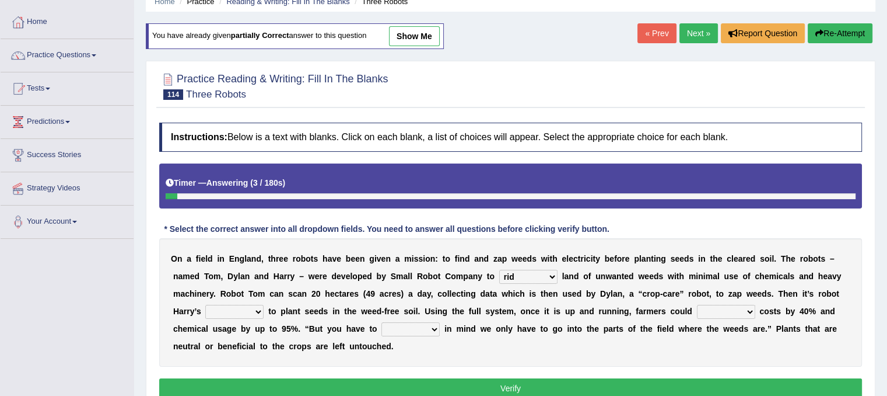
scroll to position [58, 0]
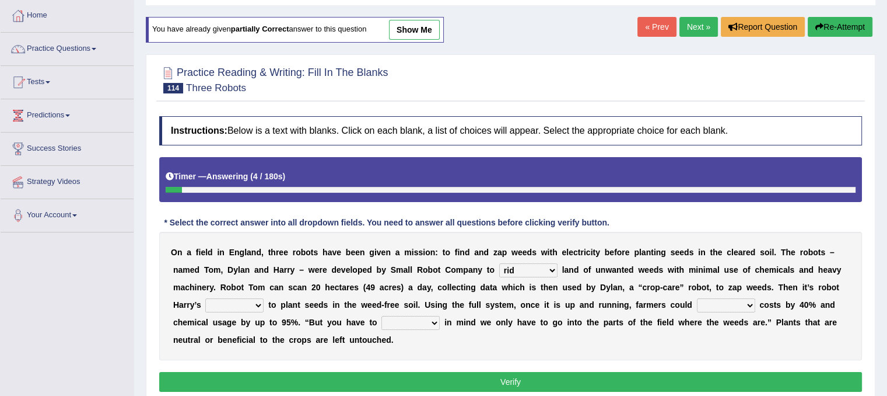
click at [738, 299] on select "reduce deduce distribute Increase" at bounding box center [726, 305] width 58 height 14
select select "reduce"
click at [697, 298] on select "reduce deduce distribute Increase" at bounding box center [726, 305] width 58 height 14
click at [258, 303] on select "turn field luck homeland" at bounding box center [234, 305] width 58 height 14
select select "turn"
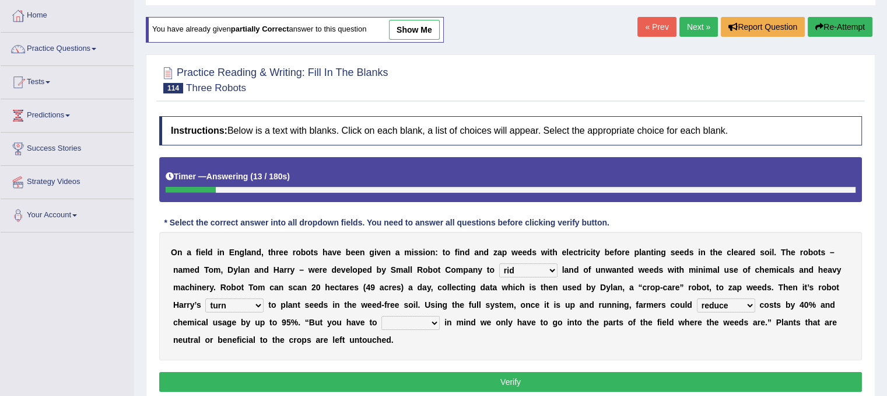
click at [205, 298] on select "turn field luck homeland" at bounding box center [234, 305] width 58 height 14
click at [433, 322] on select "bear catch flee bend" at bounding box center [411, 323] width 58 height 14
select select "bear"
click at [382, 316] on select "bear catch flee bend" at bounding box center [411, 323] width 58 height 14
click at [434, 373] on button "Verify" at bounding box center [510, 382] width 703 height 20
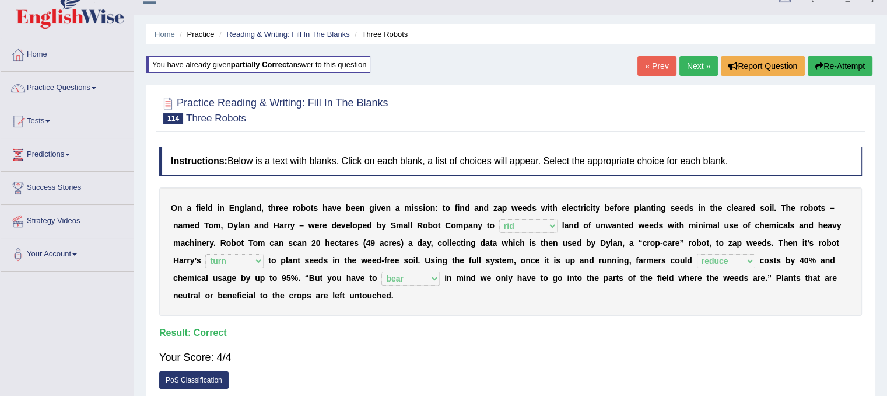
scroll to position [0, 0]
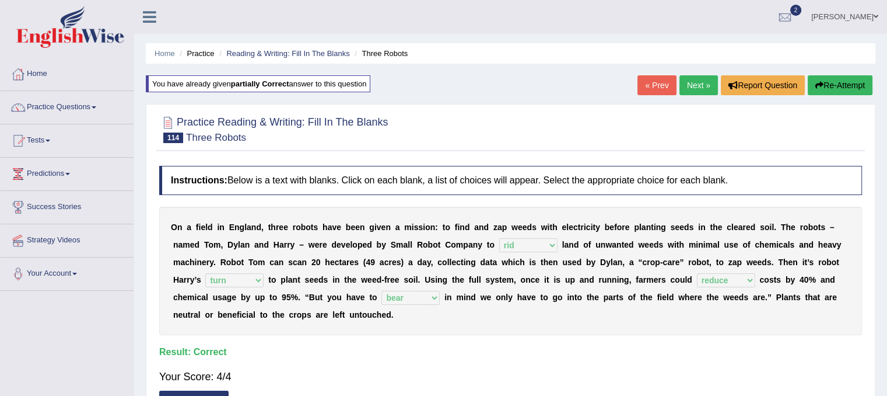
click at [690, 83] on link "Next »" at bounding box center [699, 85] width 39 height 20
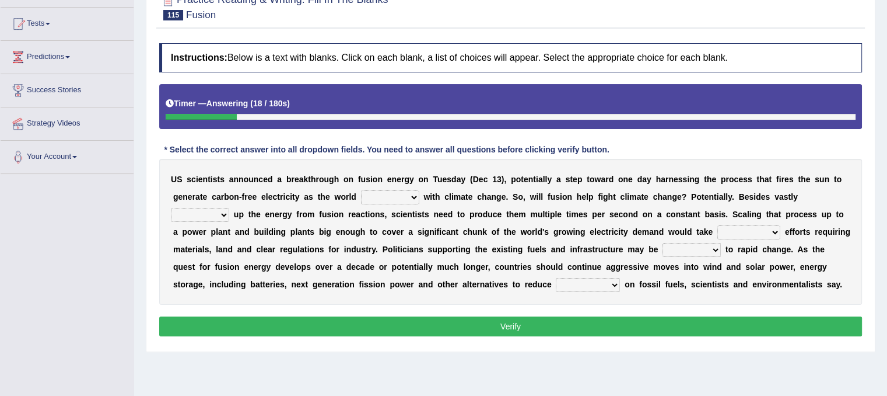
click at [415, 195] on select "disagrees struggles combines compares" at bounding box center [390, 197] width 58 height 14
select select "struggles"
click at [361, 190] on select "disagrees struggles combines compares" at bounding box center [390, 197] width 58 height 14
click at [225, 209] on select "declining receding retaining ramping" at bounding box center [200, 215] width 58 height 14
select select "declining"
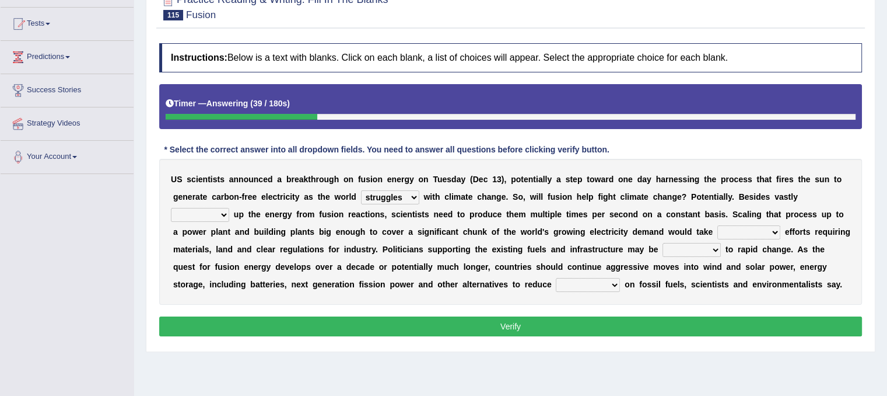
click at [171, 208] on select "declining receding retaining ramping" at bounding box center [200, 215] width 58 height 14
click at [776, 230] on select "mental limited futile momentous" at bounding box center [749, 232] width 63 height 14
click at [718, 225] on select "mental limited futile momentous" at bounding box center [749, 232] width 63 height 14
click at [779, 227] on select "mental limited futile momentous" at bounding box center [749, 232] width 63 height 14
select select "mental"
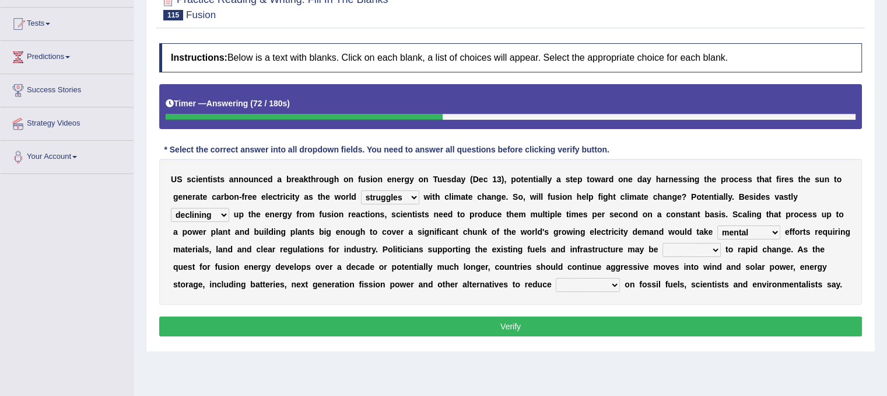
click at [718, 225] on select "mental limited futile momentous" at bounding box center [749, 232] width 63 height 14
click at [715, 249] on select "rebellious resistant hospitable receptive" at bounding box center [692, 250] width 58 height 14
click at [663, 243] on select "rebellious resistant hospitable receptive" at bounding box center [692, 250] width 58 height 14
click at [713, 246] on select "rebellious resistant hospitable receptive" at bounding box center [692, 250] width 58 height 14
select select "hospitable"
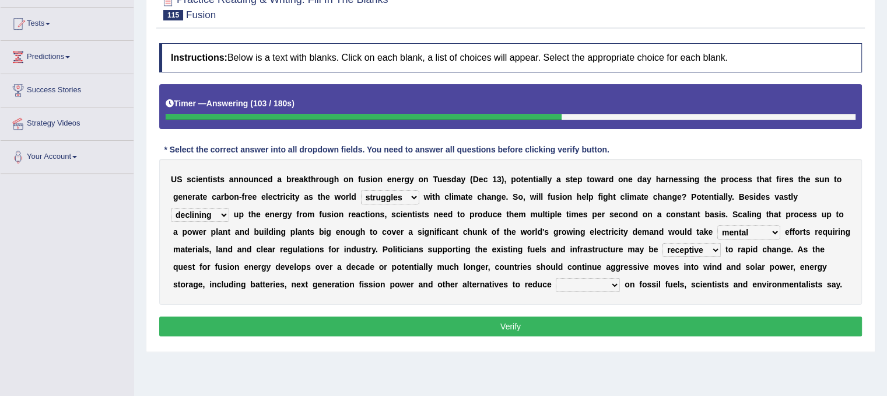
click at [663, 243] on select "rebellious resistant hospitable receptive" at bounding box center [692, 250] width 58 height 14
click at [623, 281] on b at bounding box center [622, 283] width 5 height 9
click at [616, 282] on select "comments research influence dependence" at bounding box center [588, 285] width 64 height 14
click at [556, 278] on select "comments research influence dependence" at bounding box center [588, 285] width 64 height 14
click at [614, 279] on select "comments research influence dependence" at bounding box center [588, 285] width 64 height 14
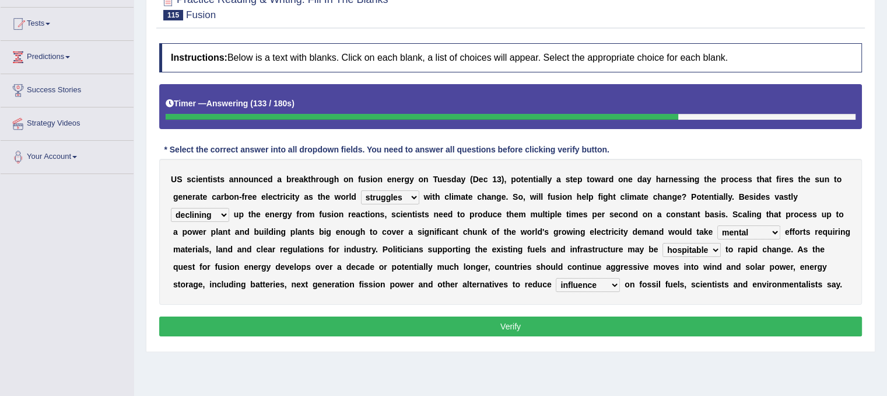
select select "research"
click at [556, 278] on select "comments research influence dependence" at bounding box center [588, 285] width 64 height 14
click at [602, 327] on button "Verify" at bounding box center [510, 326] width 703 height 20
